Goal: Information Seeking & Learning: Understand process/instructions

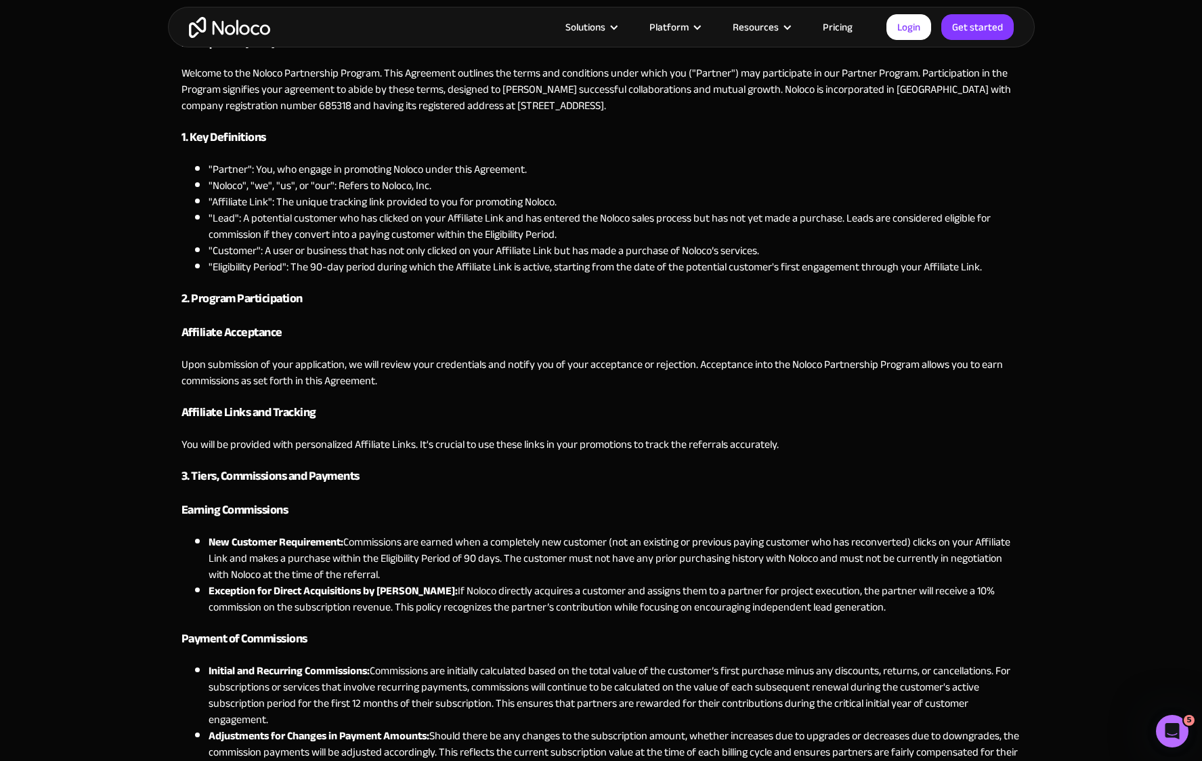
scroll to position [230, 0]
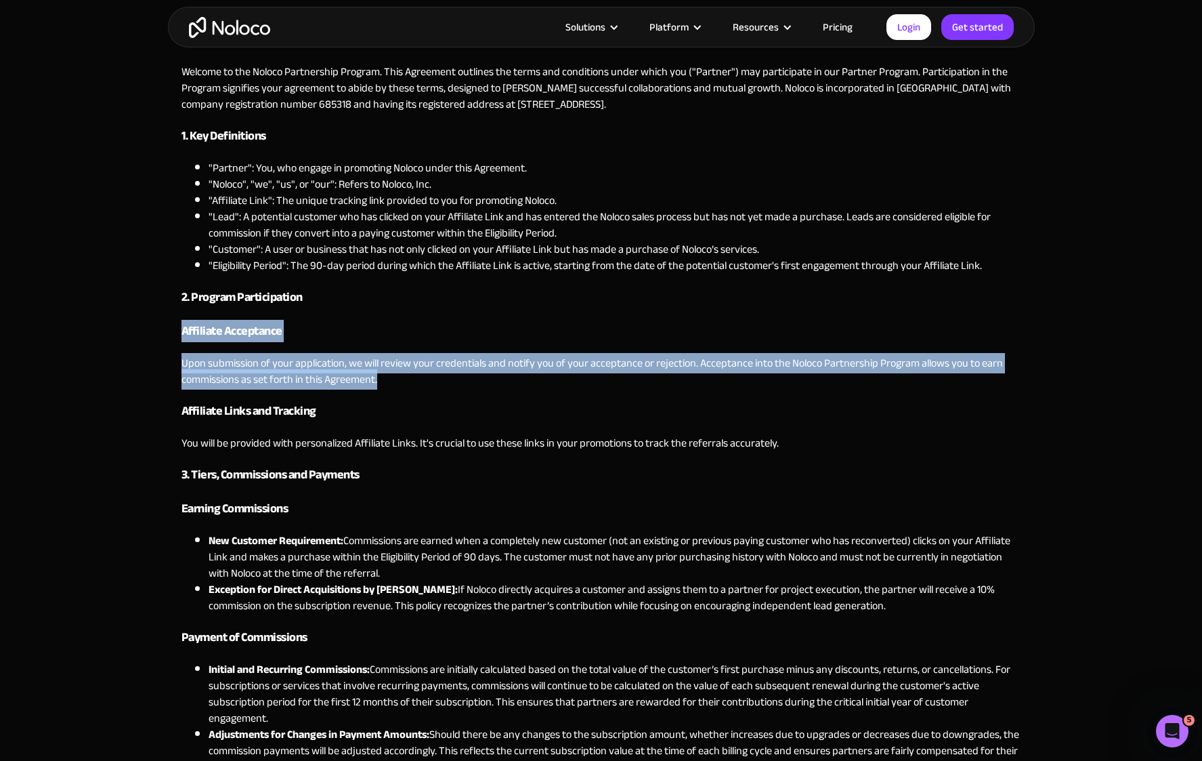
drag, startPoint x: 181, startPoint y: 330, endPoint x: 410, endPoint y: 382, distance: 234.1
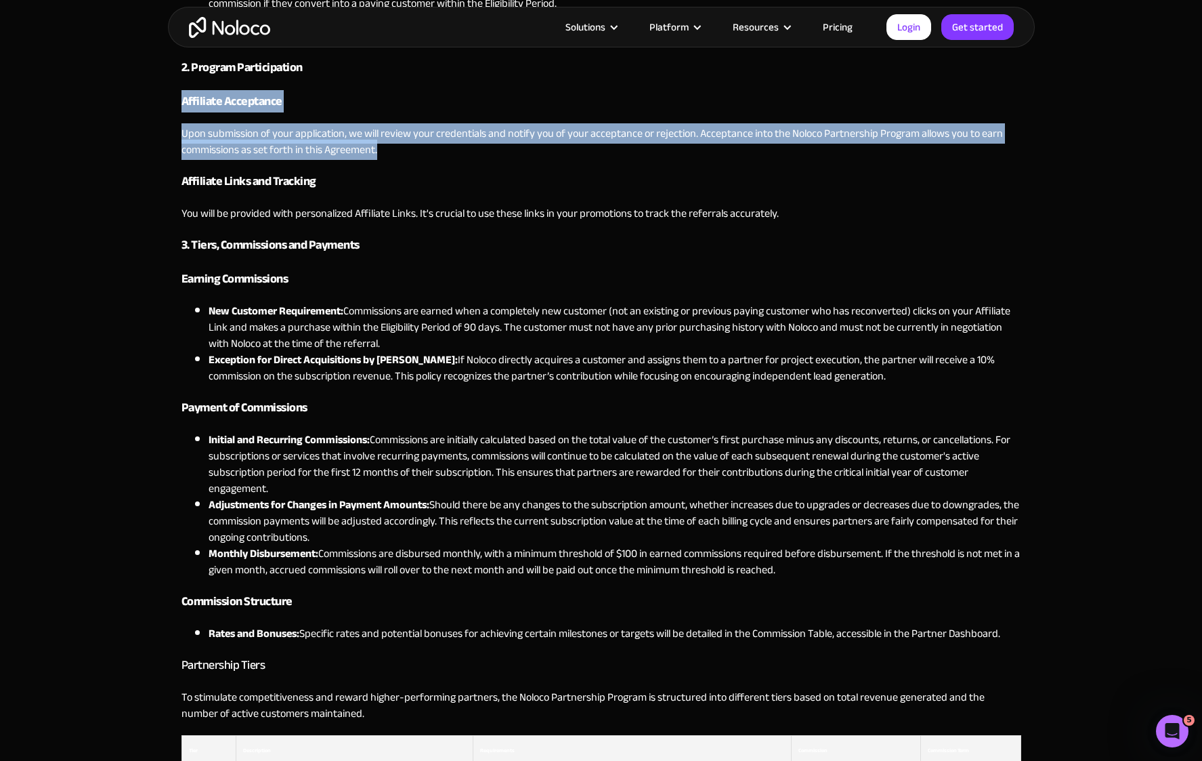
scroll to position [457, 0]
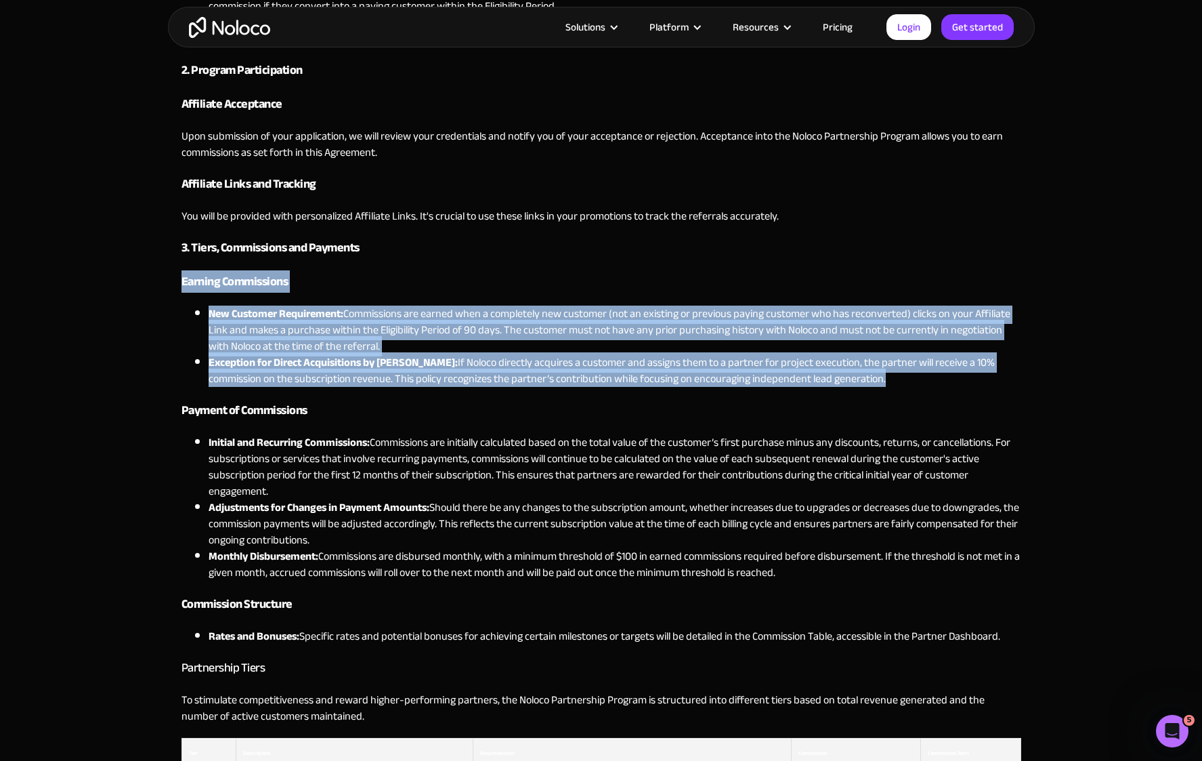
drag, startPoint x: 826, startPoint y: 380, endPoint x: 154, endPoint y: 278, distance: 678.9
copy div "Earning Commissions New Customer Requirement: Commissions are earned when a com…"
